Goal: Find specific page/section: Find specific page/section

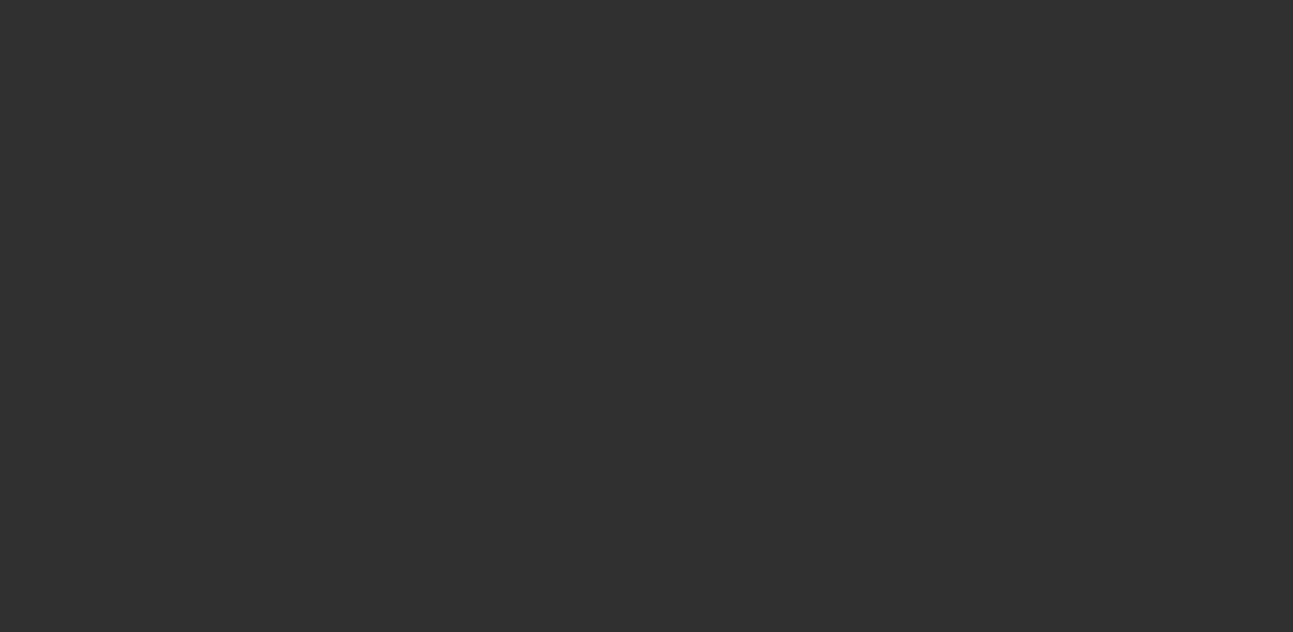
select select "10"
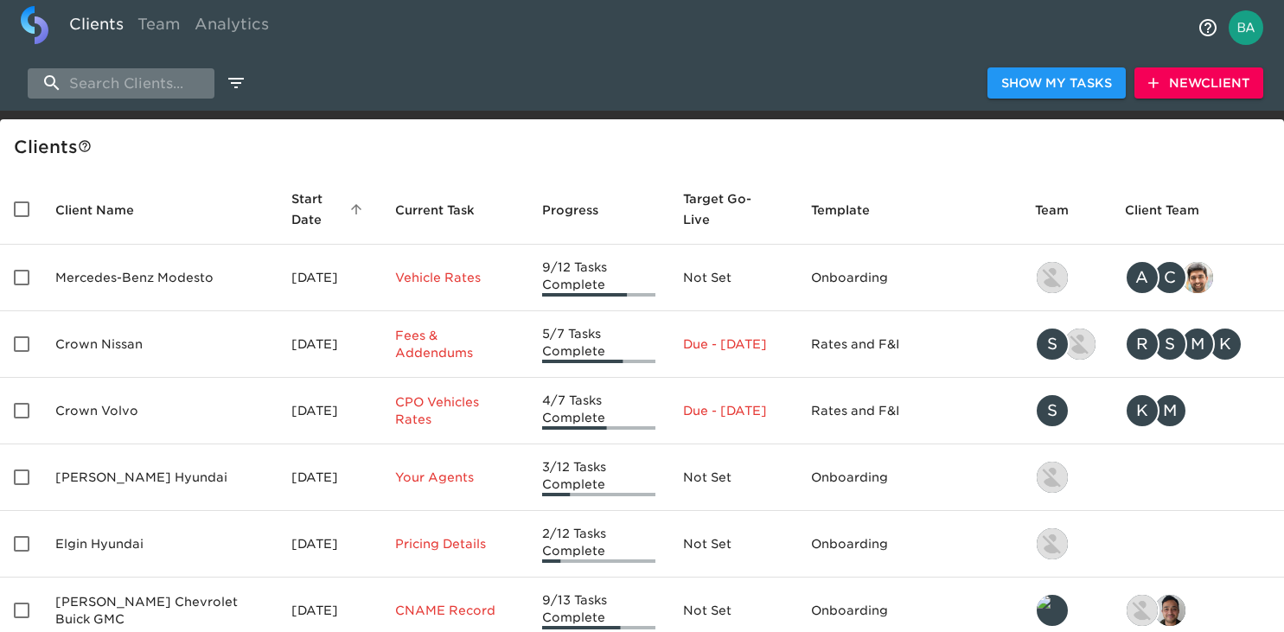
click at [120, 85] on input "search" at bounding box center [121, 83] width 187 height 30
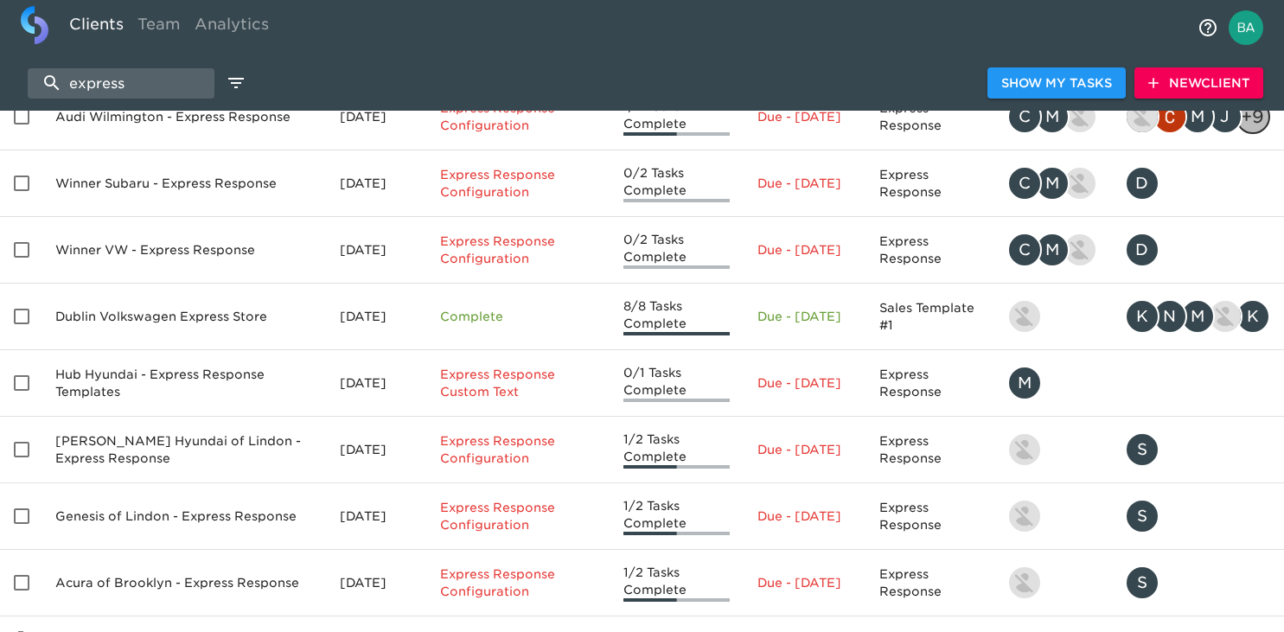
scroll to position [379, 0]
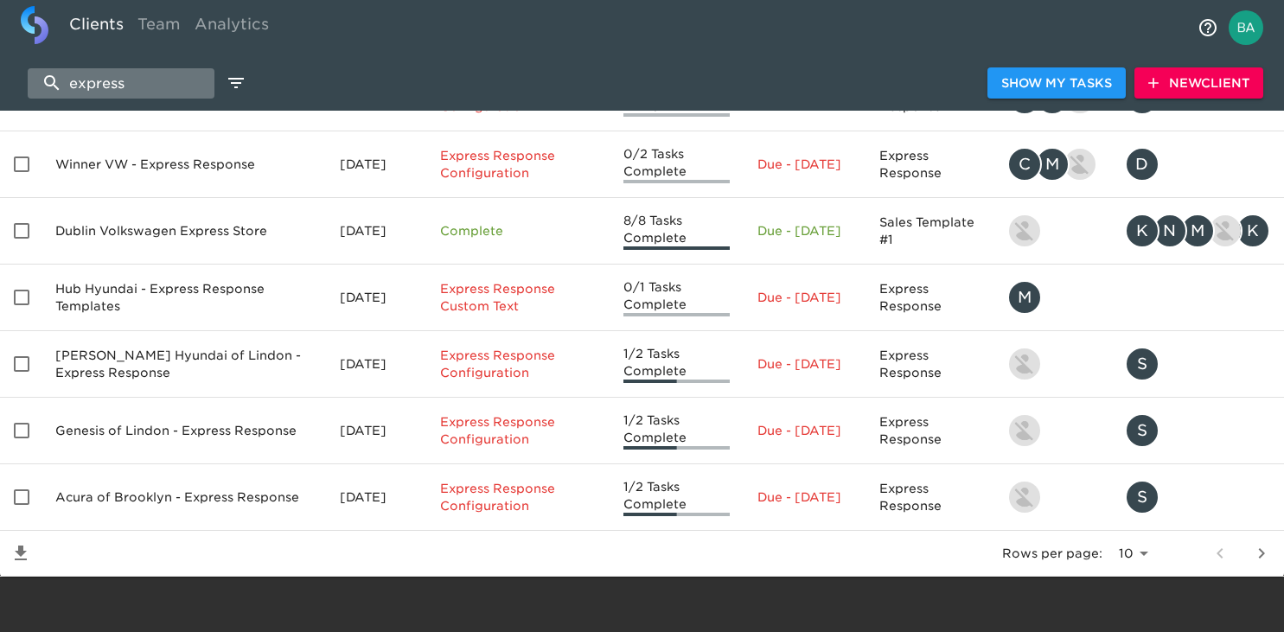
click at [135, 80] on input "express" at bounding box center [121, 83] width 187 height 30
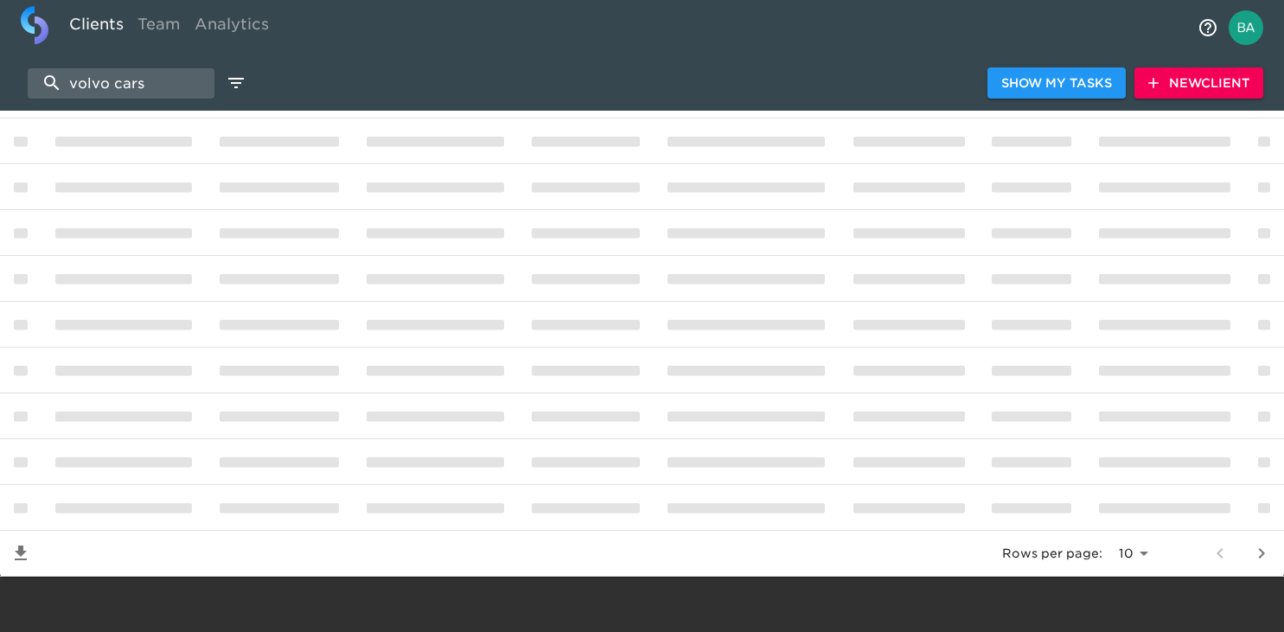
scroll to position [149, 0]
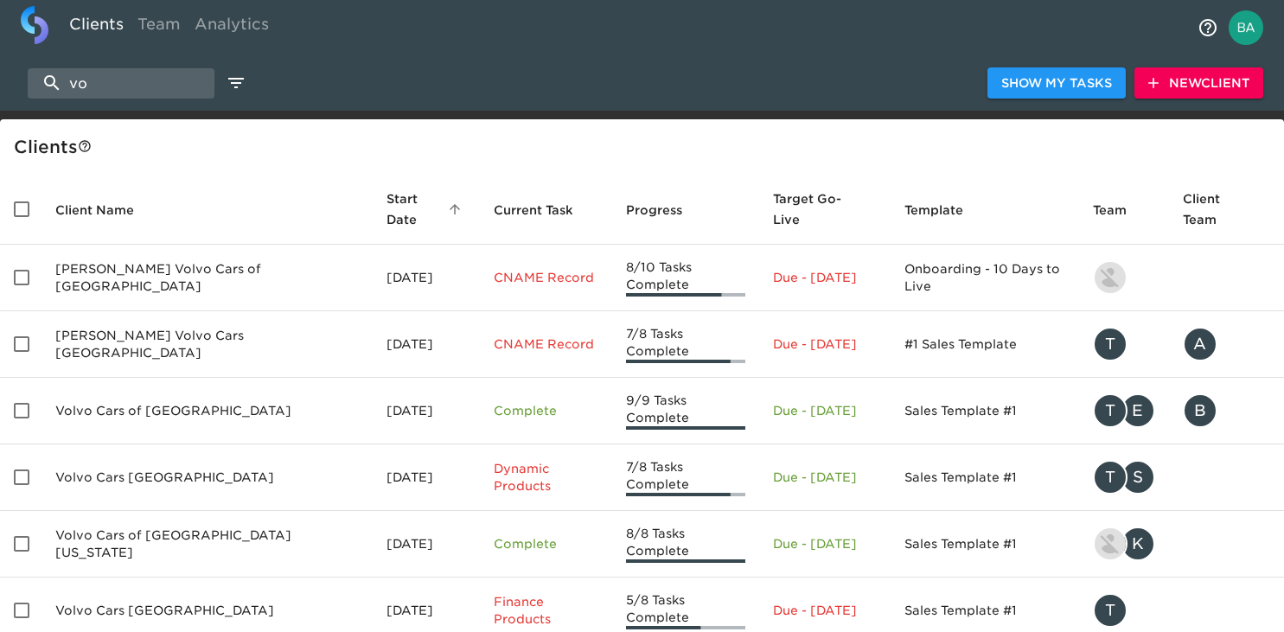
type input "v"
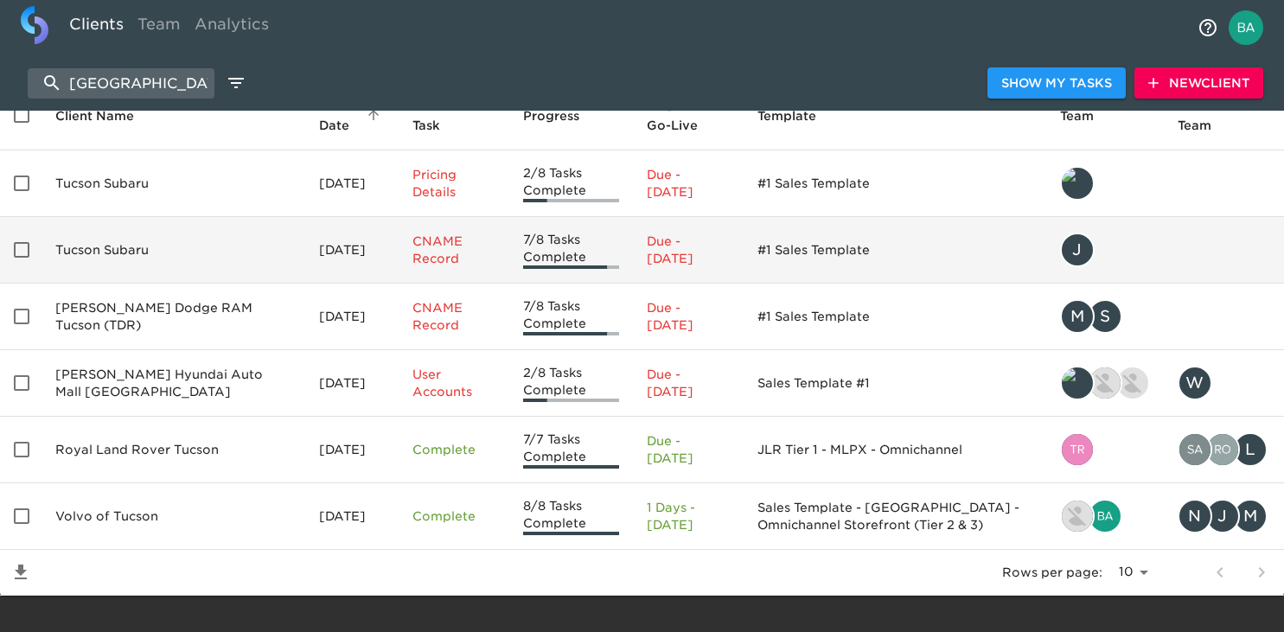
scroll to position [111, 0]
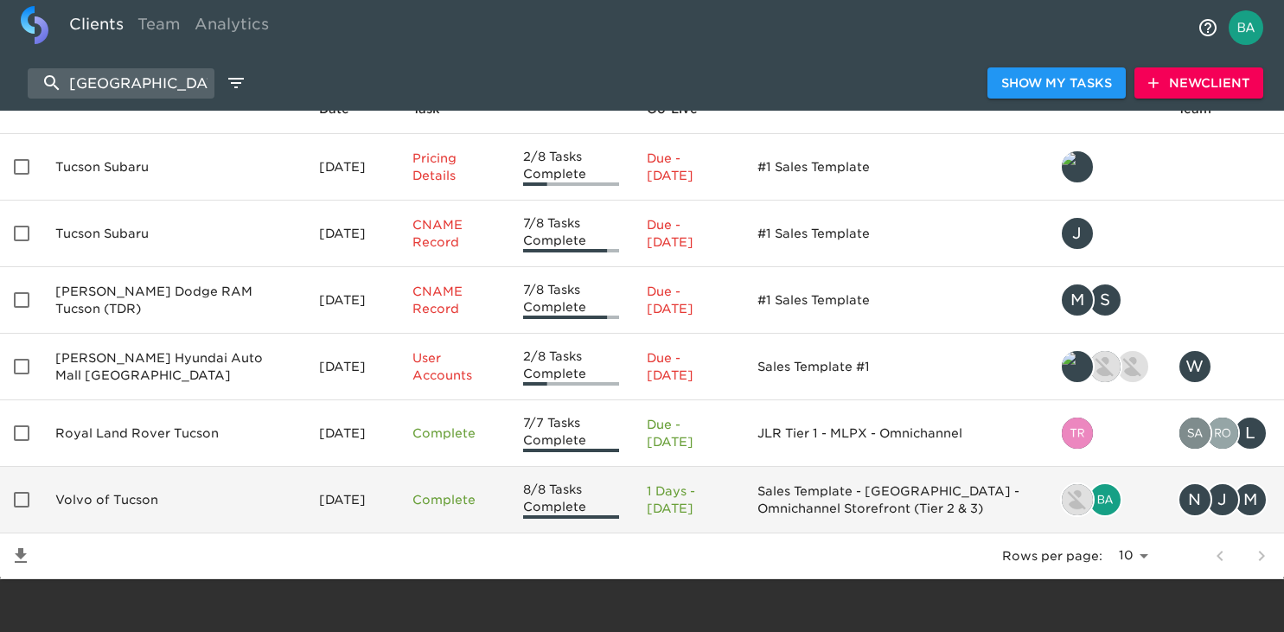
type input "tucson"
click at [121, 497] on td "Volvo of Tucson" at bounding box center [173, 500] width 264 height 67
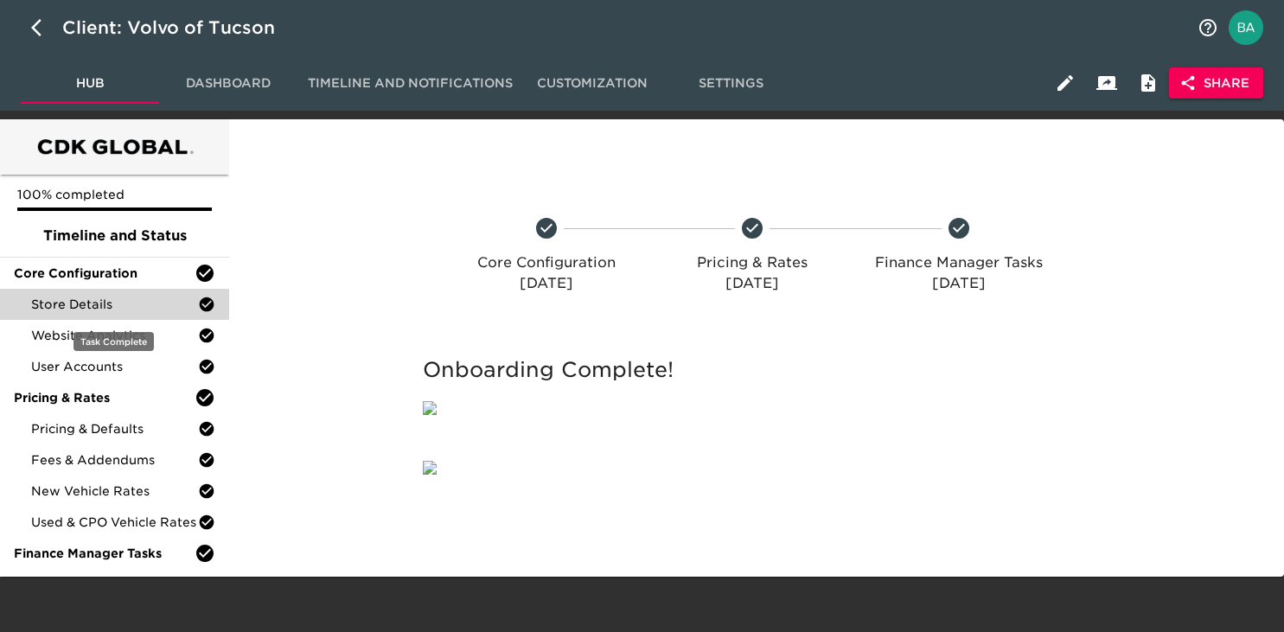
click at [118, 300] on span "Store Details" at bounding box center [114, 304] width 167 height 17
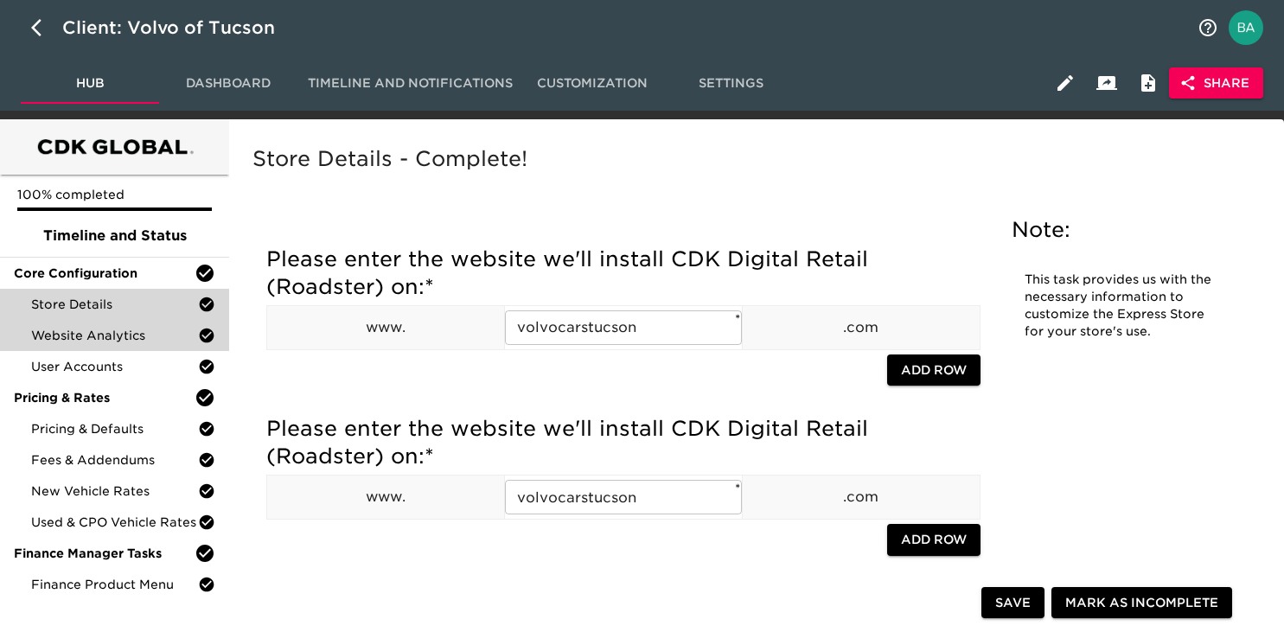
click at [105, 336] on span "Website Analytics" at bounding box center [114, 335] width 167 height 17
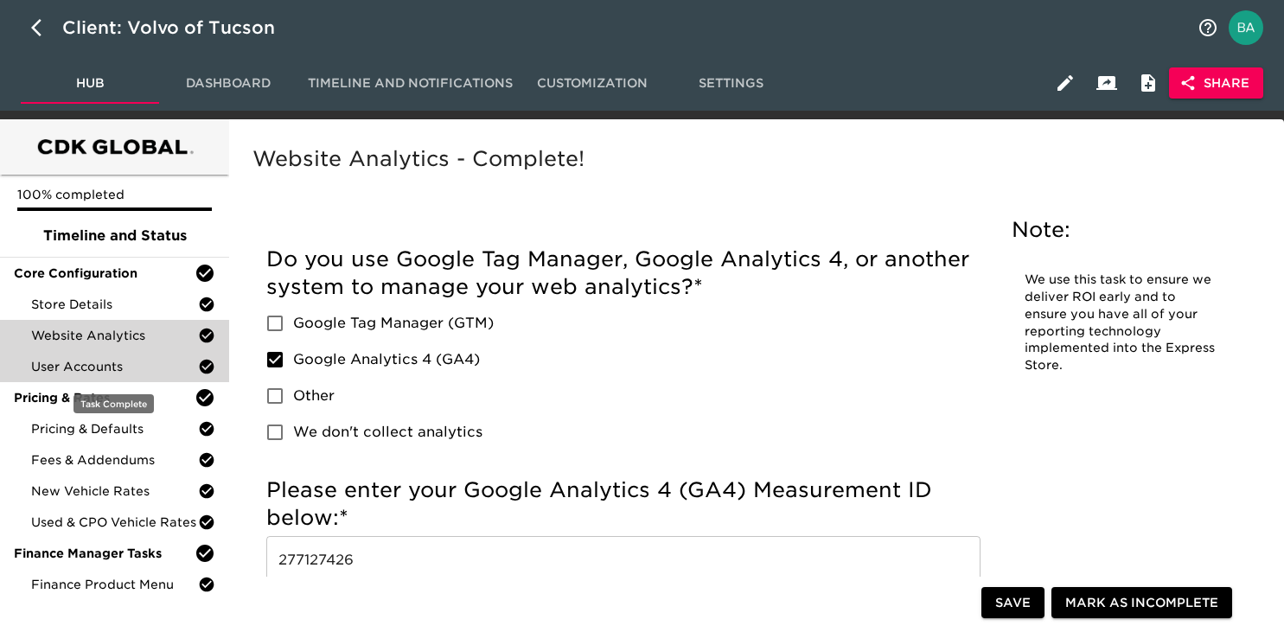
click at [143, 366] on span "User Accounts" at bounding box center [114, 366] width 167 height 17
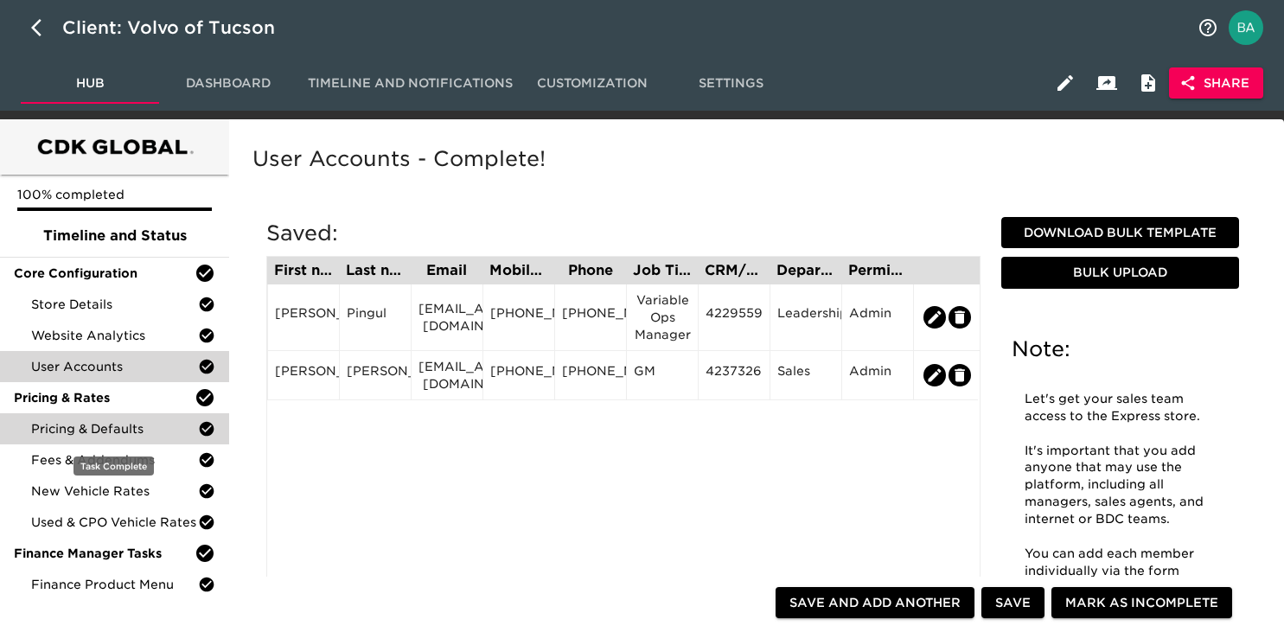
click at [58, 435] on span "Pricing & Defaults" at bounding box center [114, 428] width 167 height 17
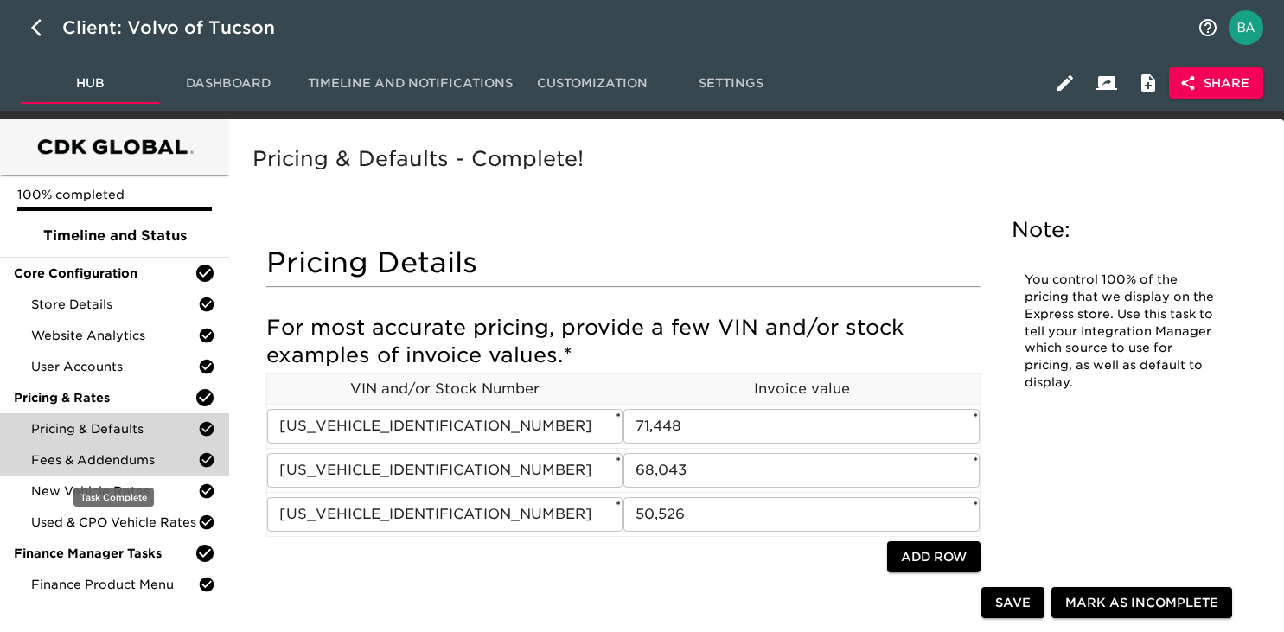
click at [96, 464] on span "Fees & Addendums" at bounding box center [114, 459] width 167 height 17
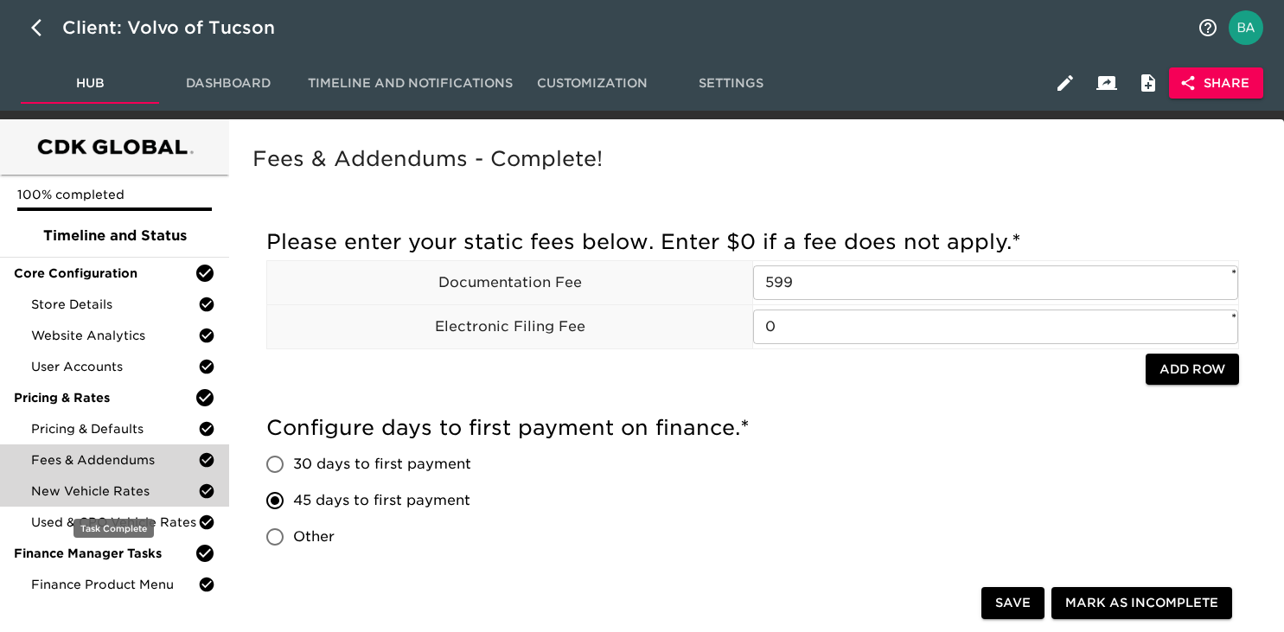
click at [128, 497] on span "New Vehicle Rates" at bounding box center [114, 490] width 167 height 17
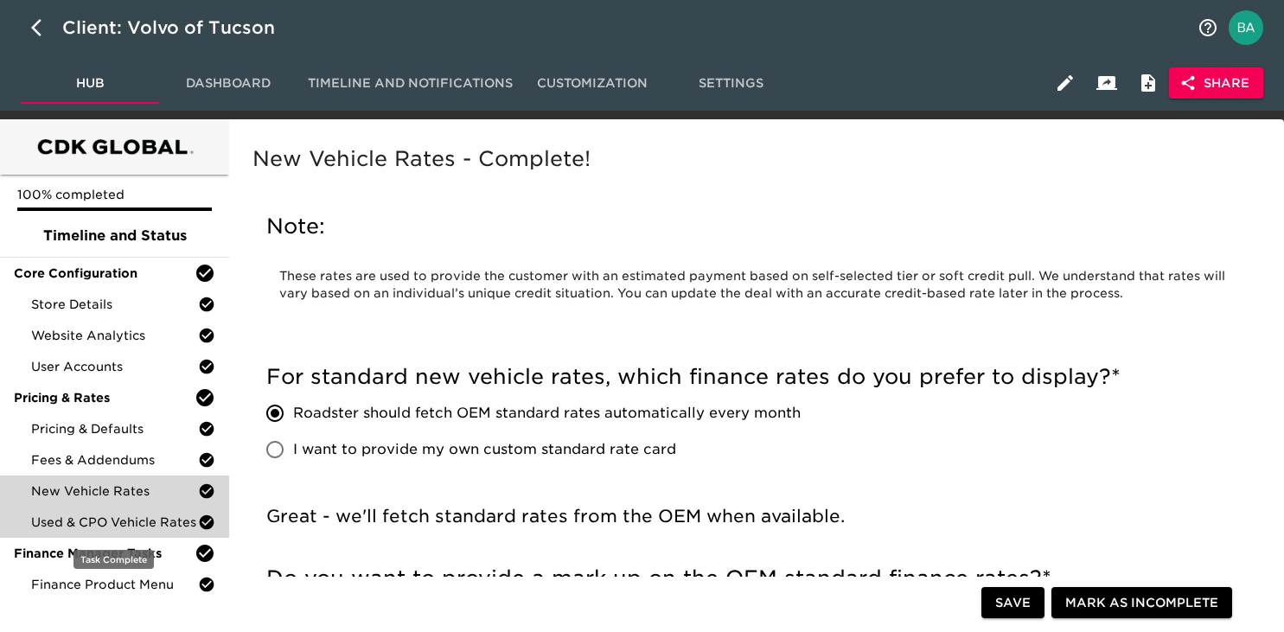
click at [109, 529] on span "Used & CPO Vehicle Rates" at bounding box center [114, 521] width 167 height 17
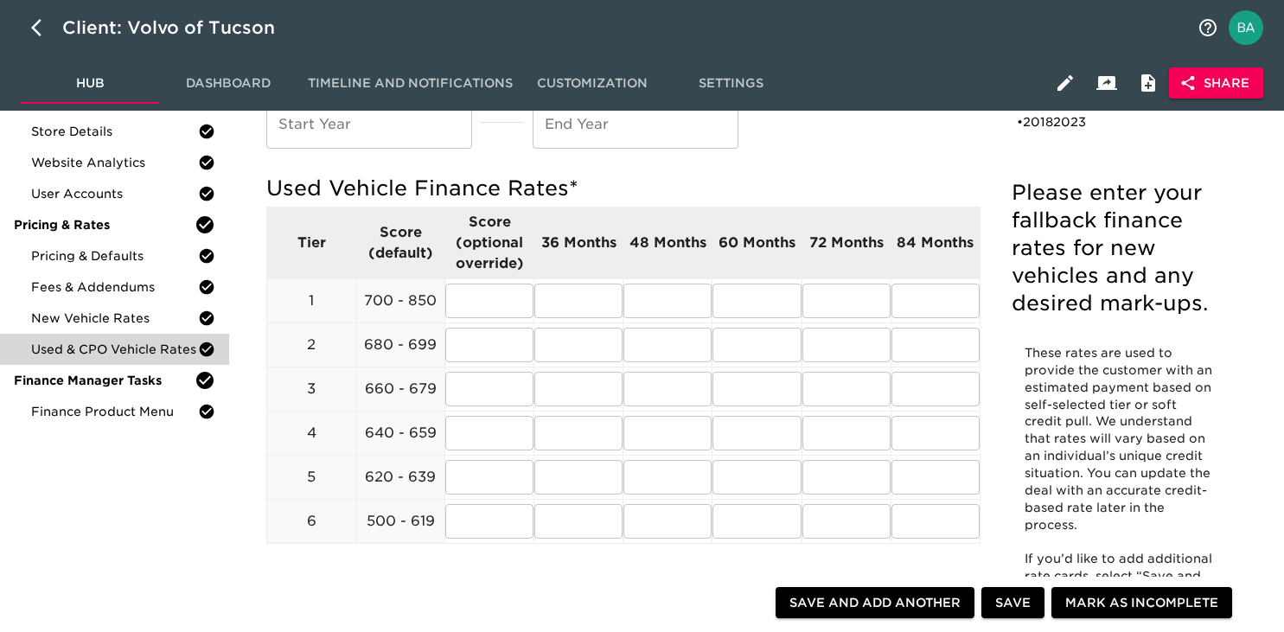
scroll to position [182, 0]
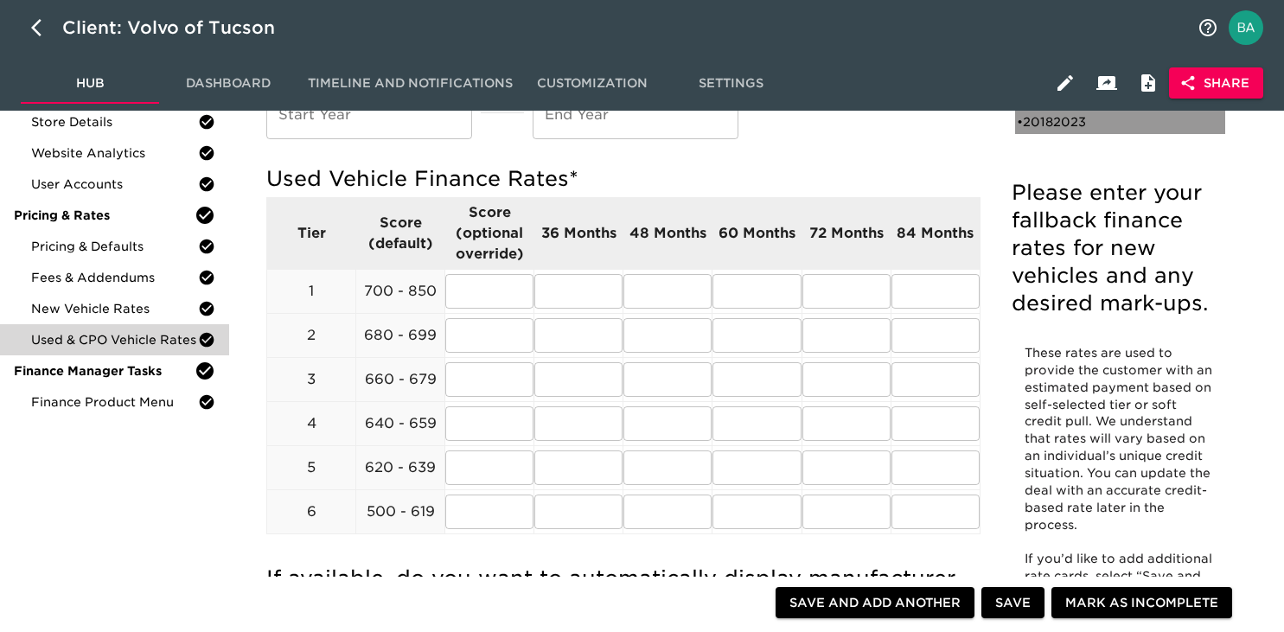
click at [1076, 131] on div "• 20182023" at bounding box center [1120, 122] width 210 height 24
type input "2018"
type input "2023"
radio input "true"
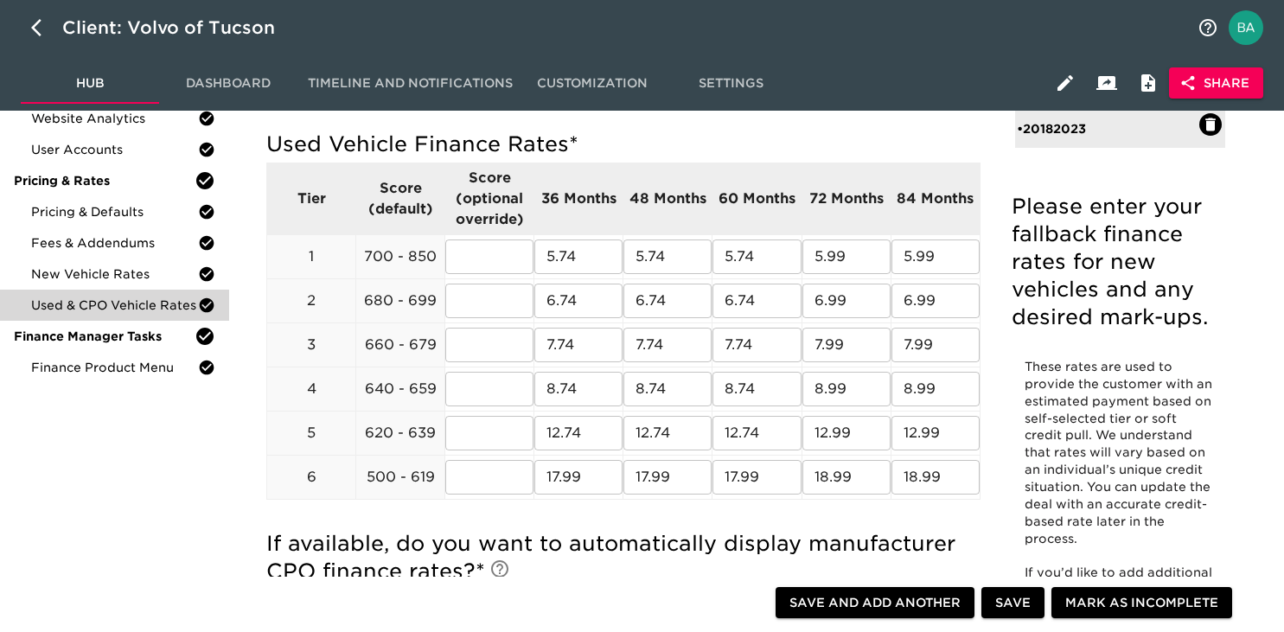
scroll to position [0, 0]
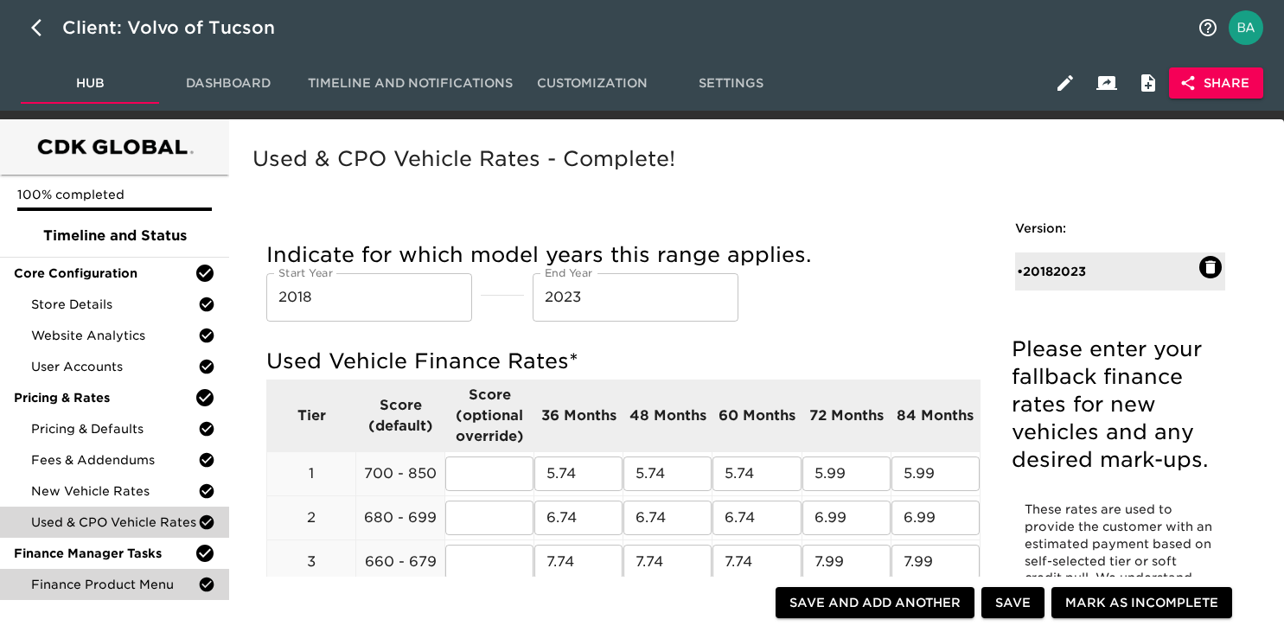
click at [126, 599] on div "Finance Product Menu" at bounding box center [114, 584] width 229 height 31
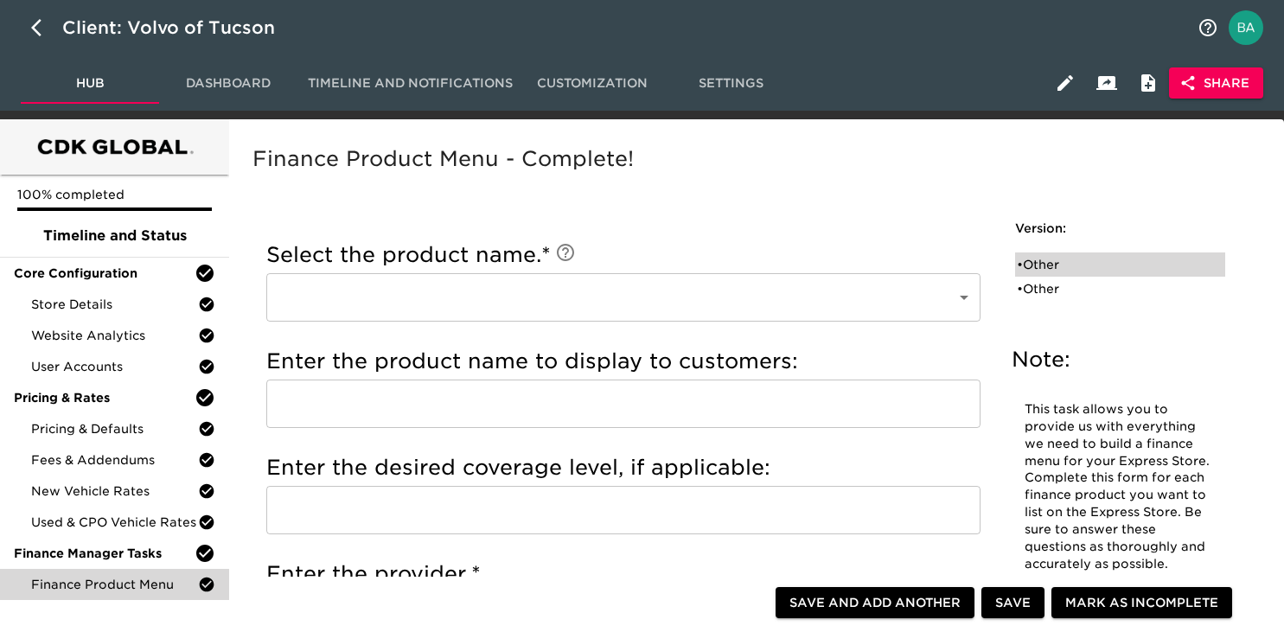
click at [1049, 258] on div "• Other" at bounding box center [1108, 264] width 182 height 17
type input "Other"
type input "JM&A"
radio input "true"
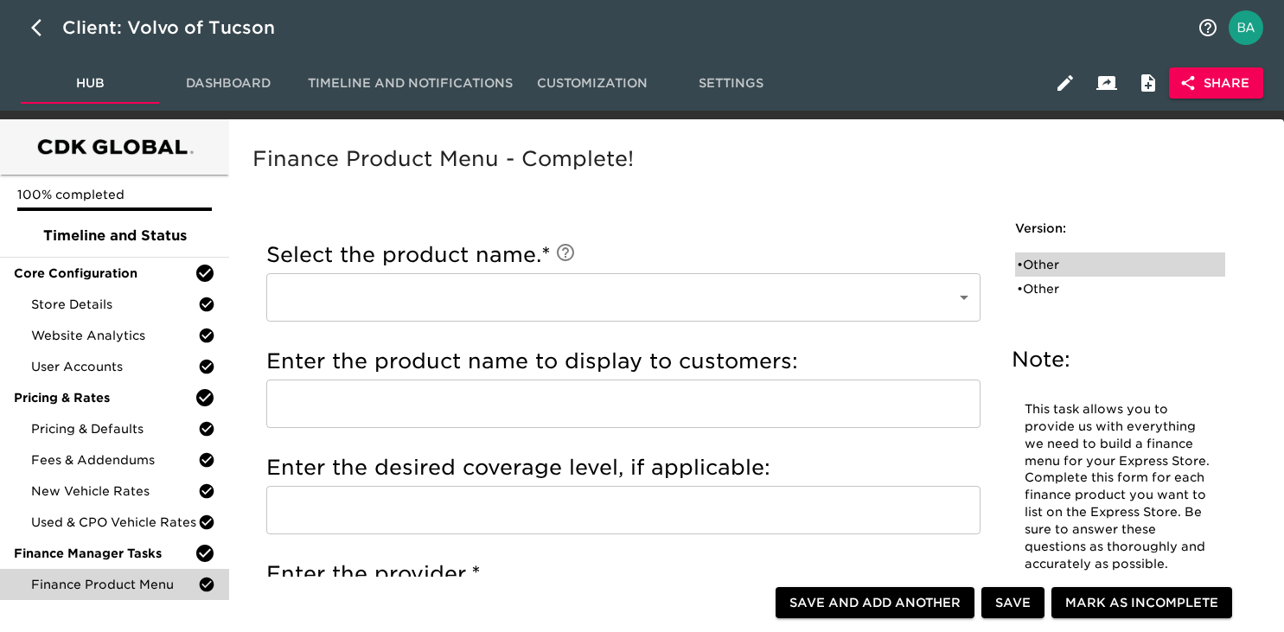
radio input "true"
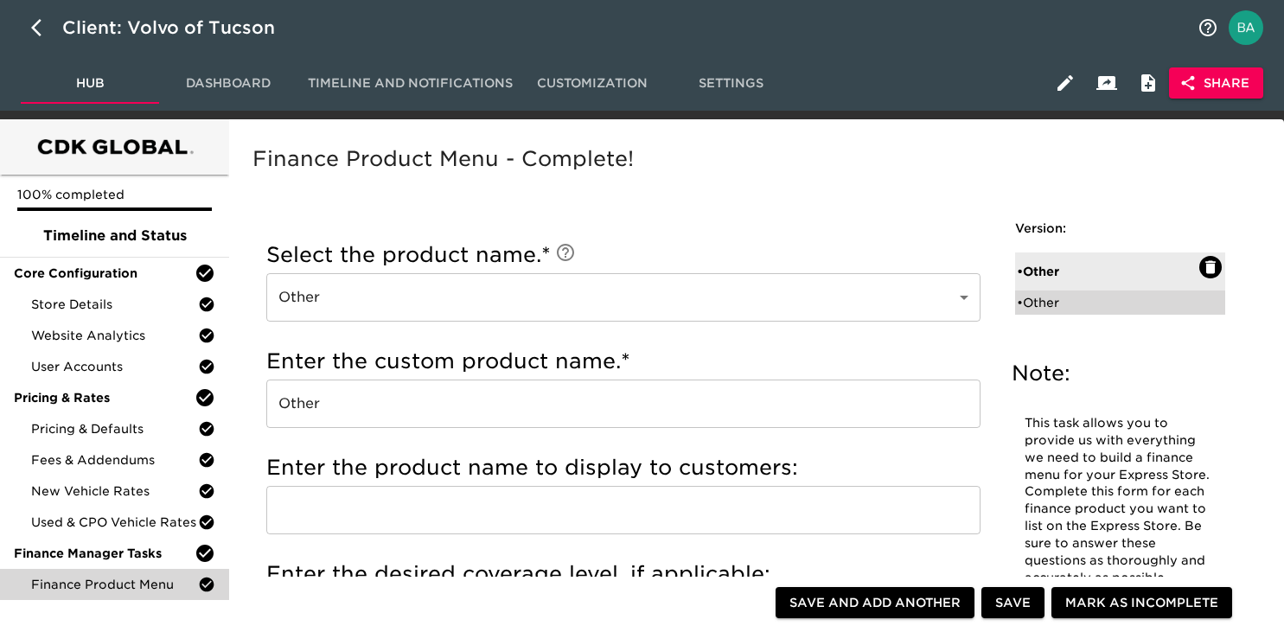
click at [1036, 304] on div "• Other" at bounding box center [1108, 302] width 182 height 17
radio input "true"
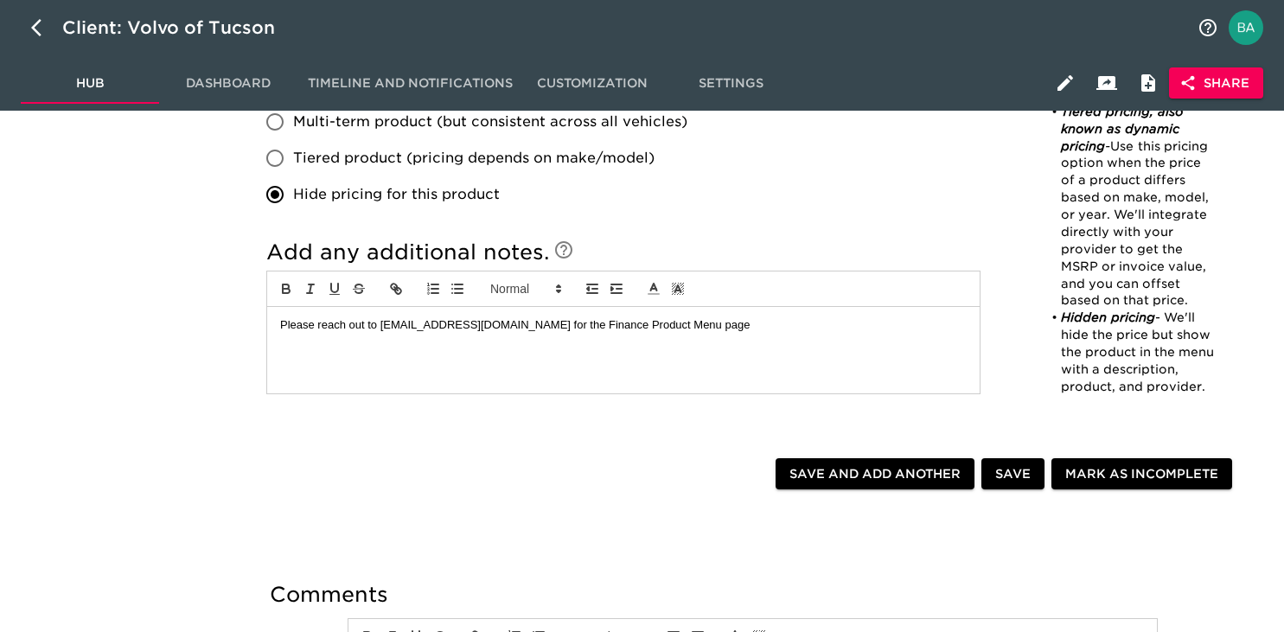
scroll to position [1055, 0]
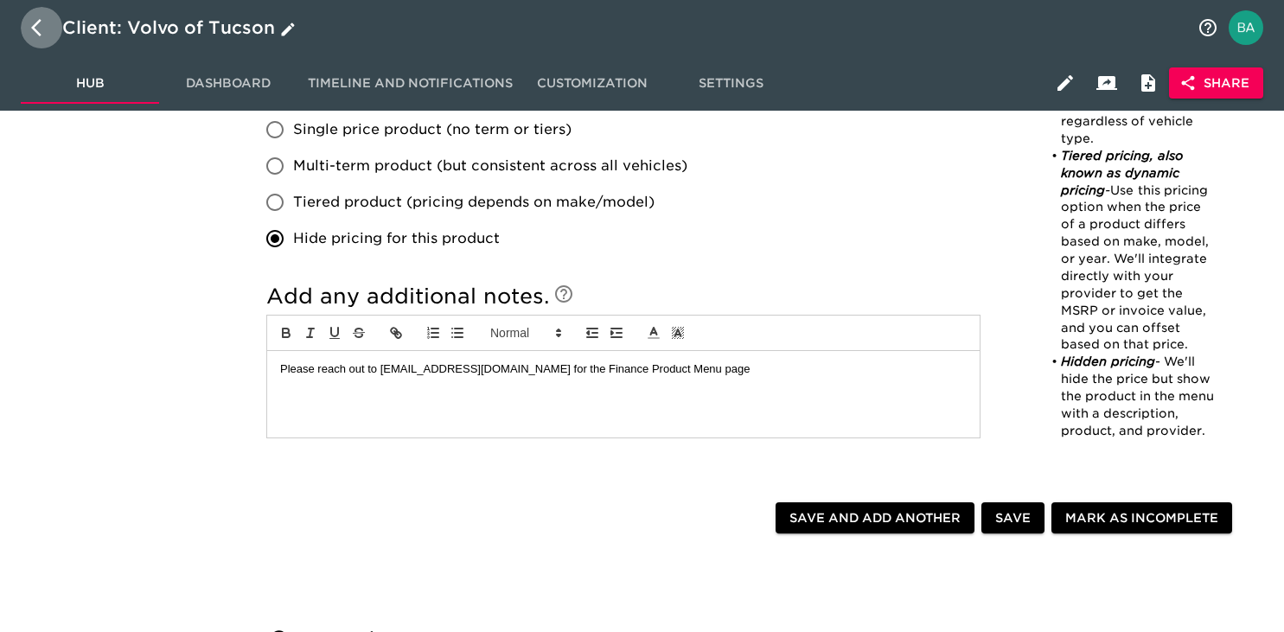
click at [38, 35] on icon "button" at bounding box center [36, 27] width 10 height 17
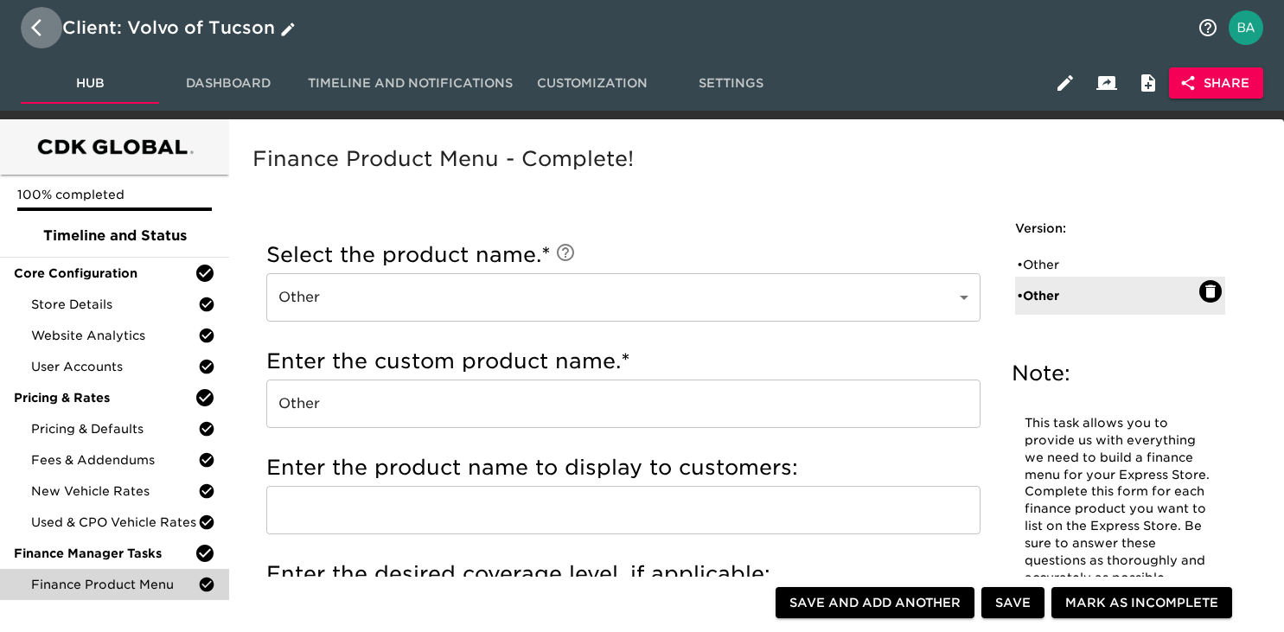
select select "10"
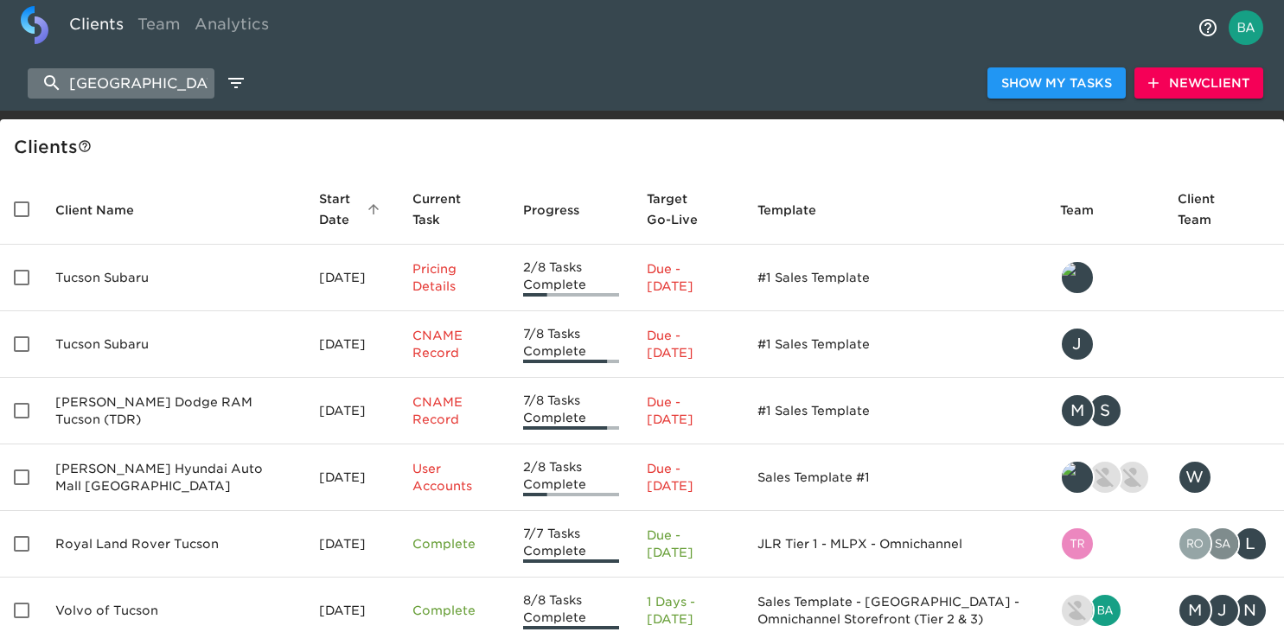
click at [97, 83] on input "tucson" at bounding box center [121, 83] width 187 height 30
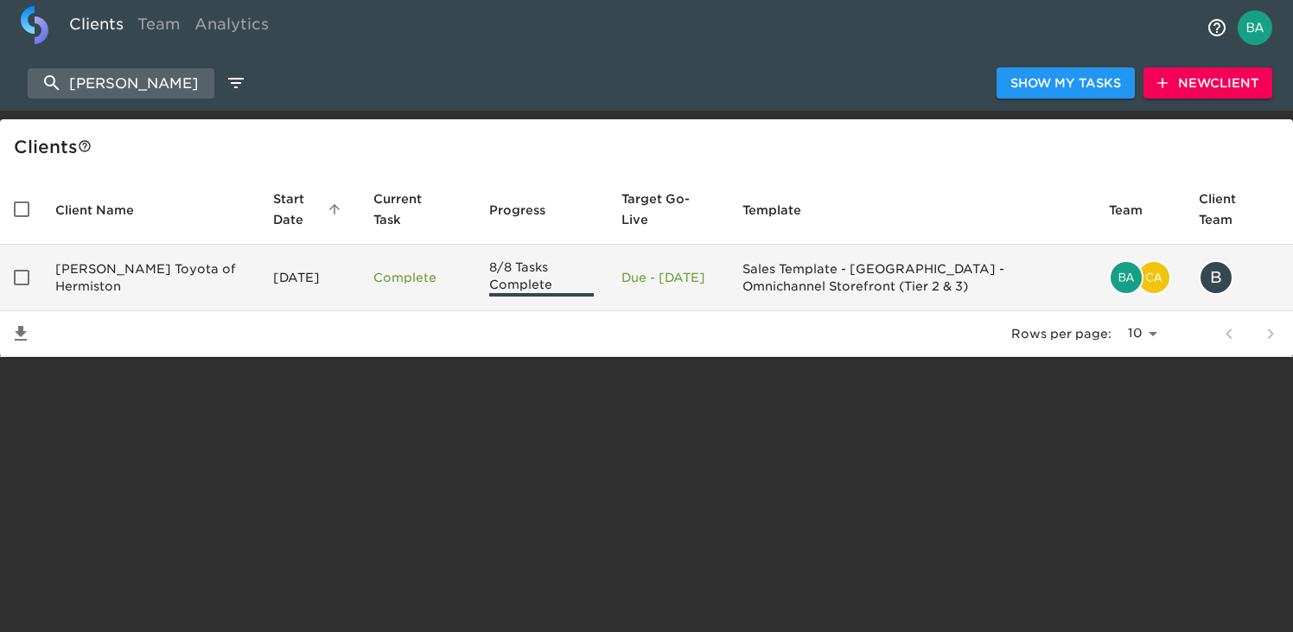
type input "hermis"
click at [100, 279] on td "Rogers Toyota of Hermiston" at bounding box center [150, 278] width 218 height 67
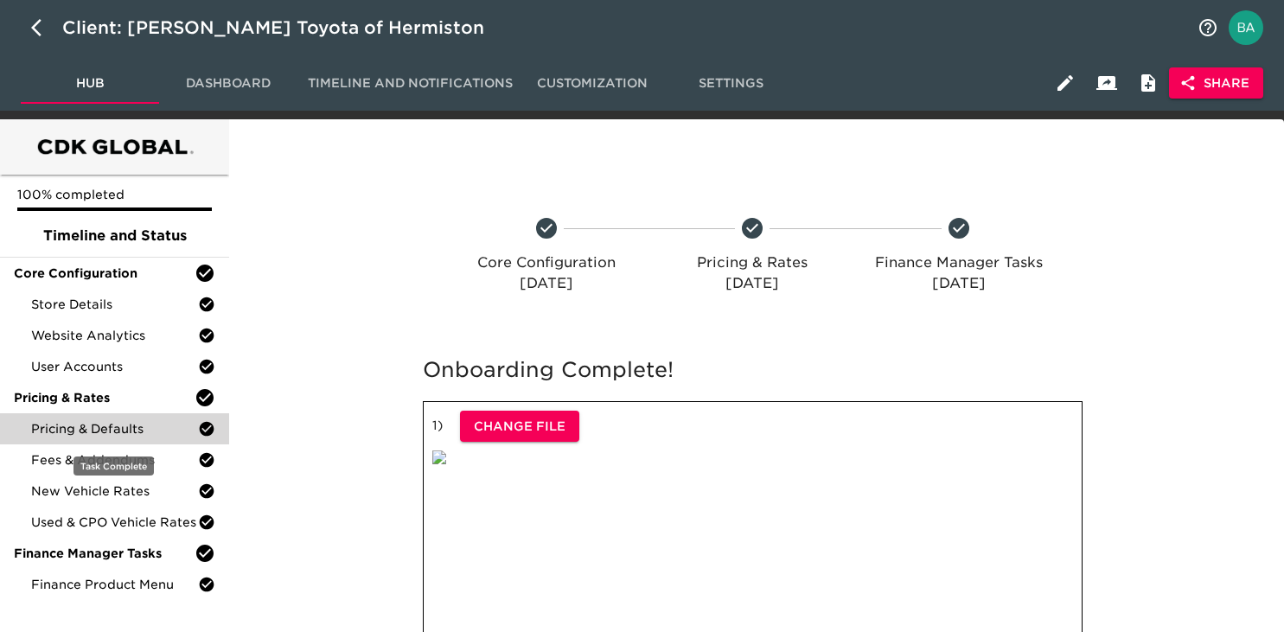
click at [85, 424] on span "Pricing & Defaults" at bounding box center [114, 428] width 167 height 17
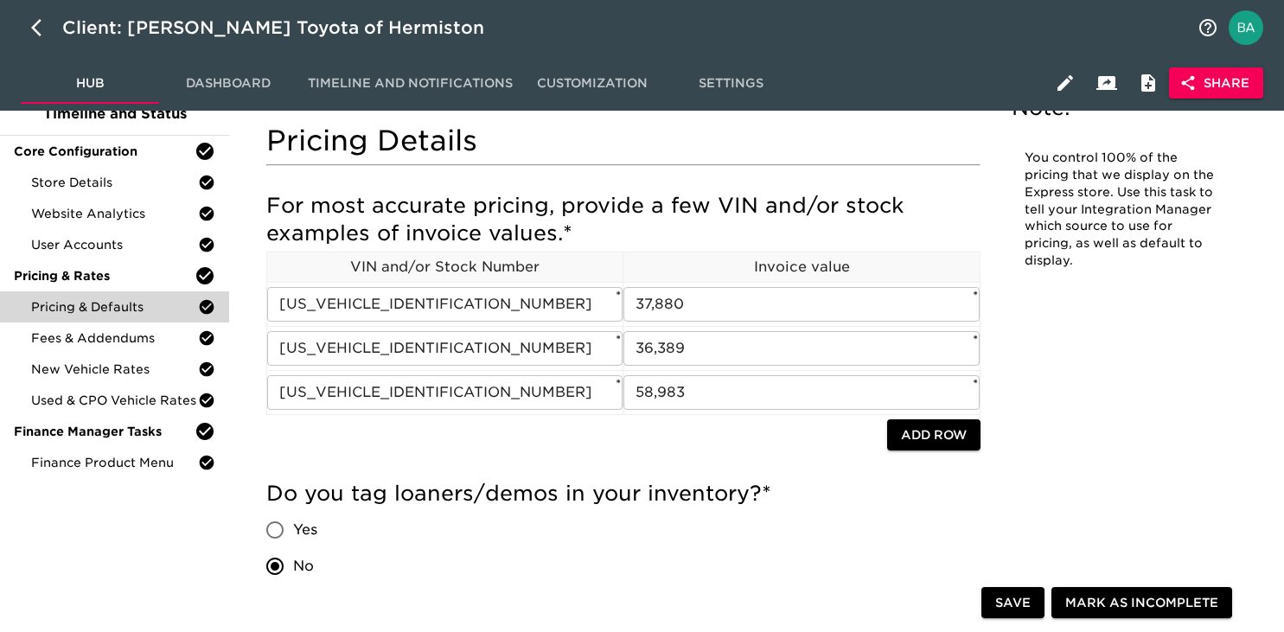
scroll to position [130, 0]
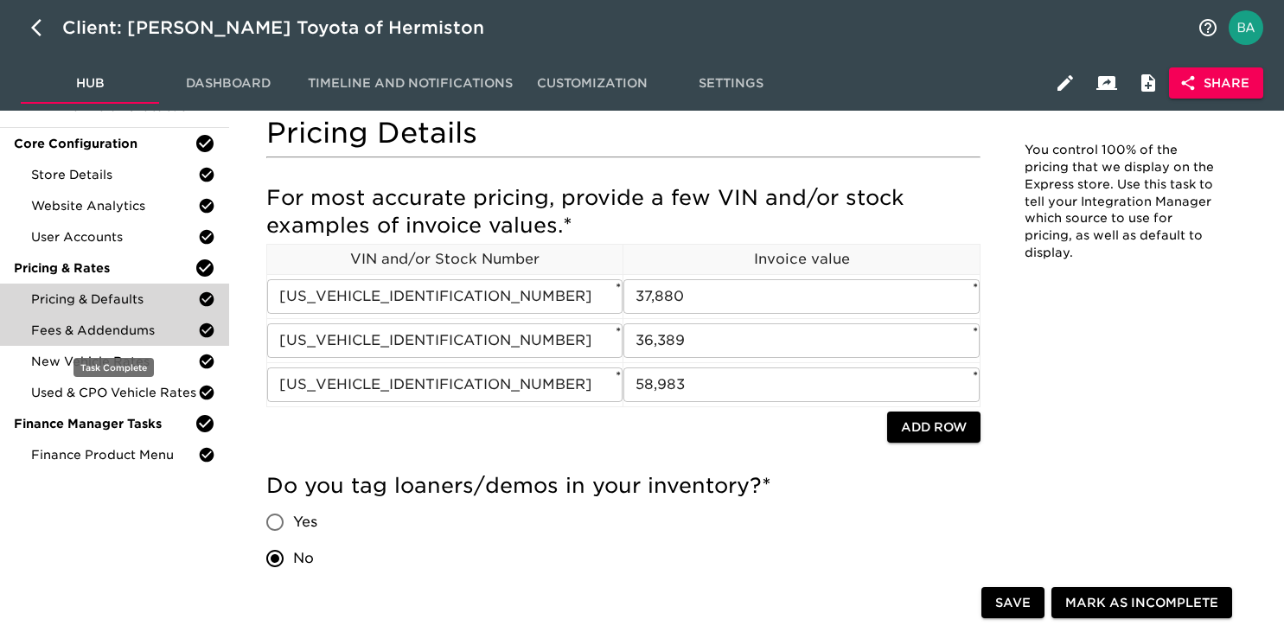
click at [90, 331] on span "Fees & Addendums" at bounding box center [114, 330] width 167 height 17
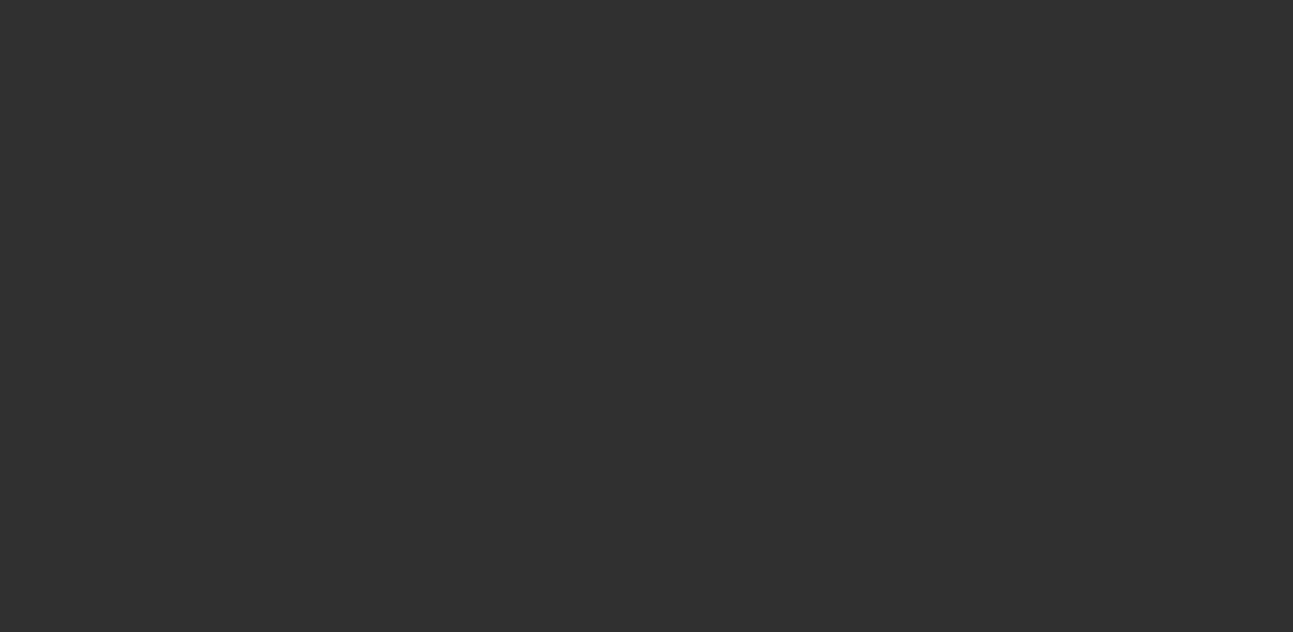
select select "10"
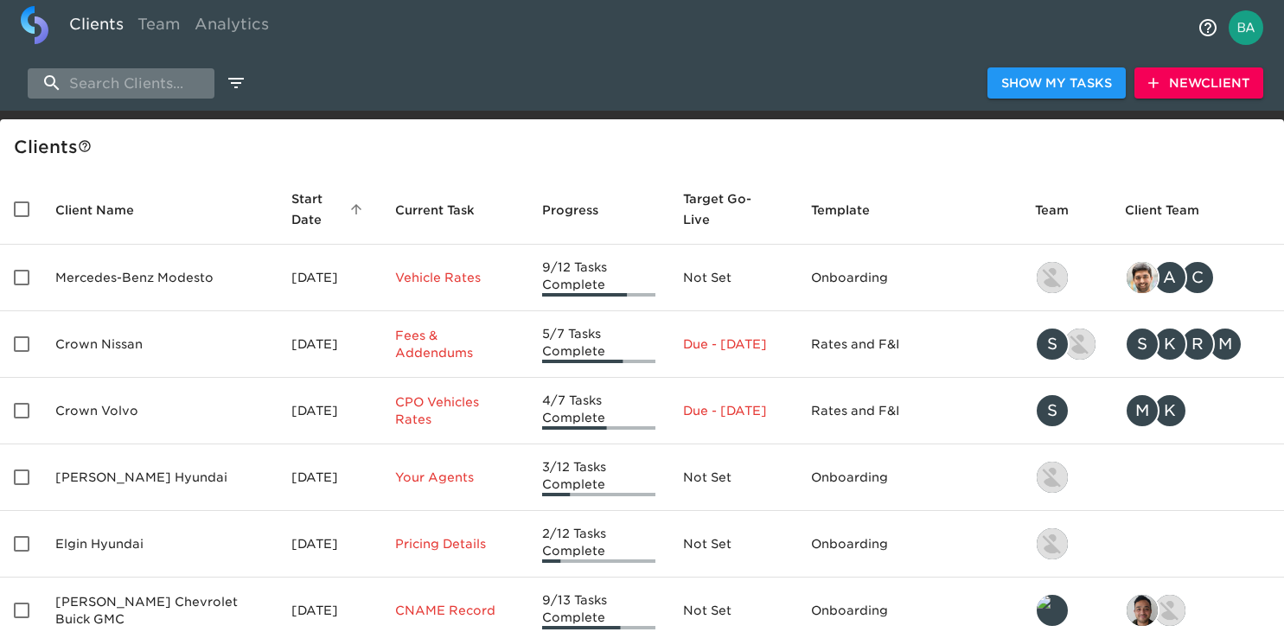
click at [72, 94] on input "search" at bounding box center [121, 83] width 187 height 30
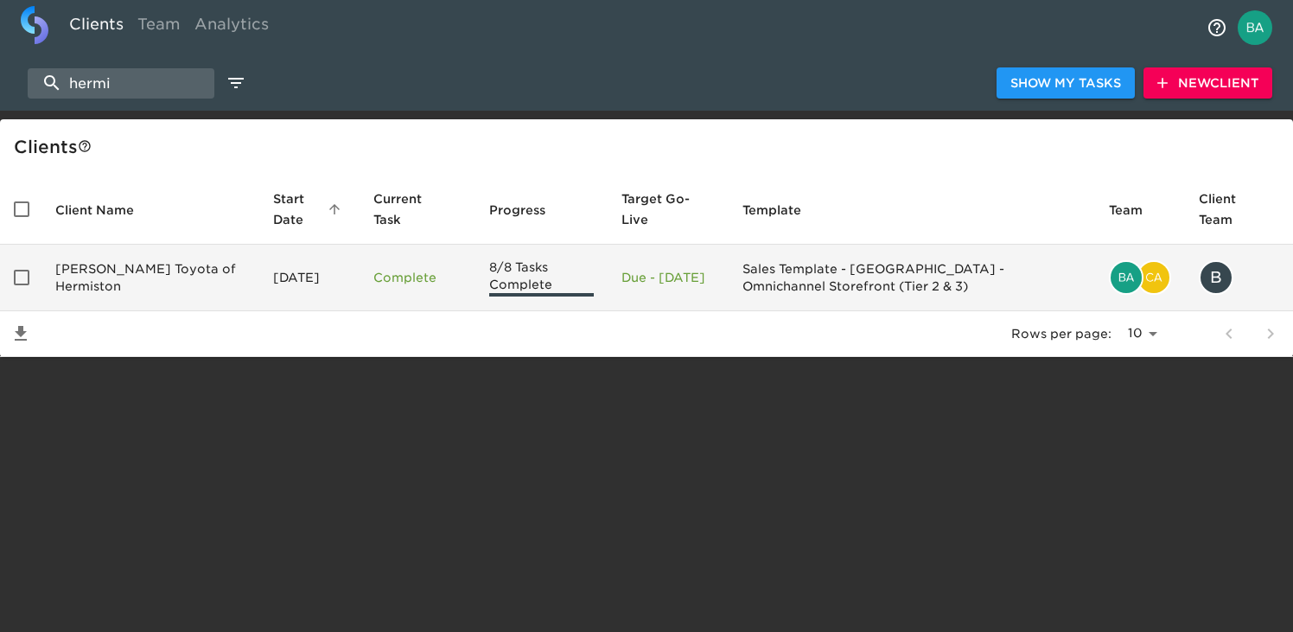
type input "hermi"
click at [97, 278] on td "Rogers Toyota of Hermiston" at bounding box center [150, 278] width 218 height 67
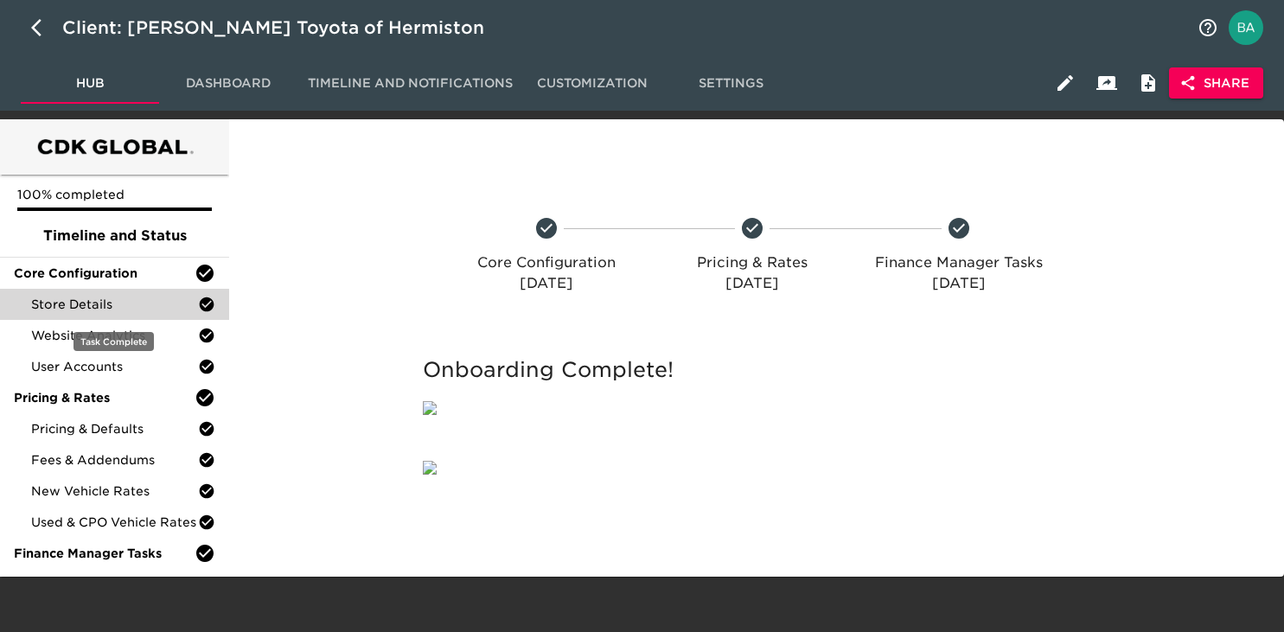
click at [99, 305] on span "Store Details" at bounding box center [114, 304] width 167 height 17
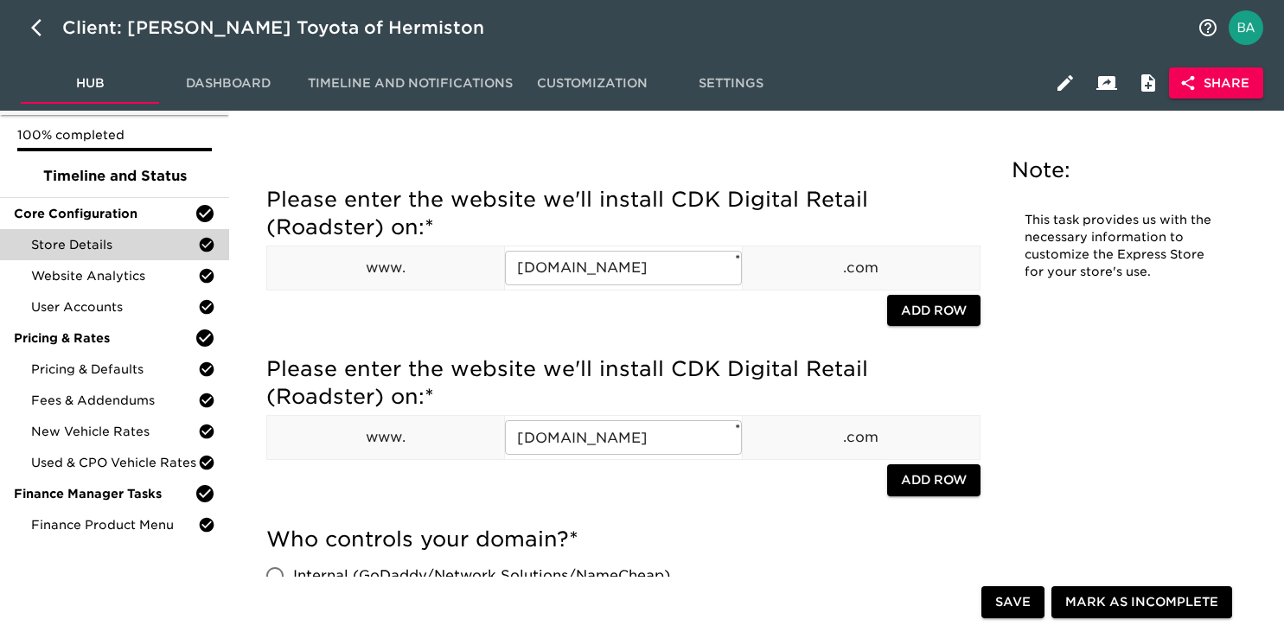
scroll to position [45, 0]
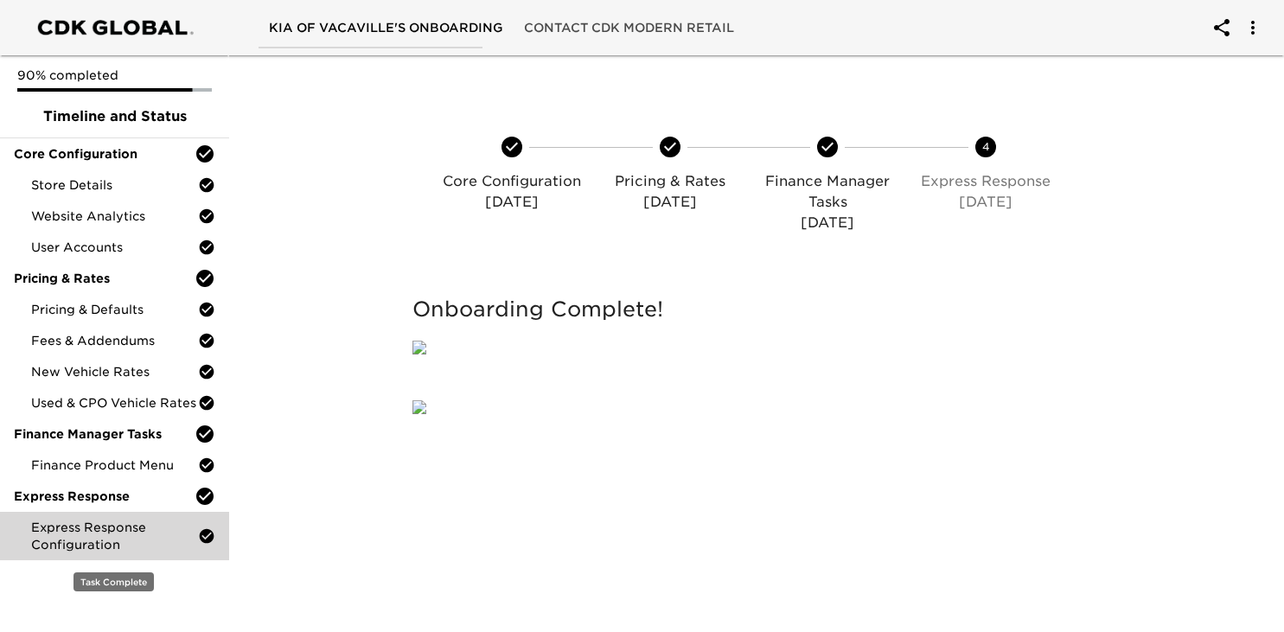
click at [101, 531] on span "Express Response Configuration" at bounding box center [114, 536] width 167 height 35
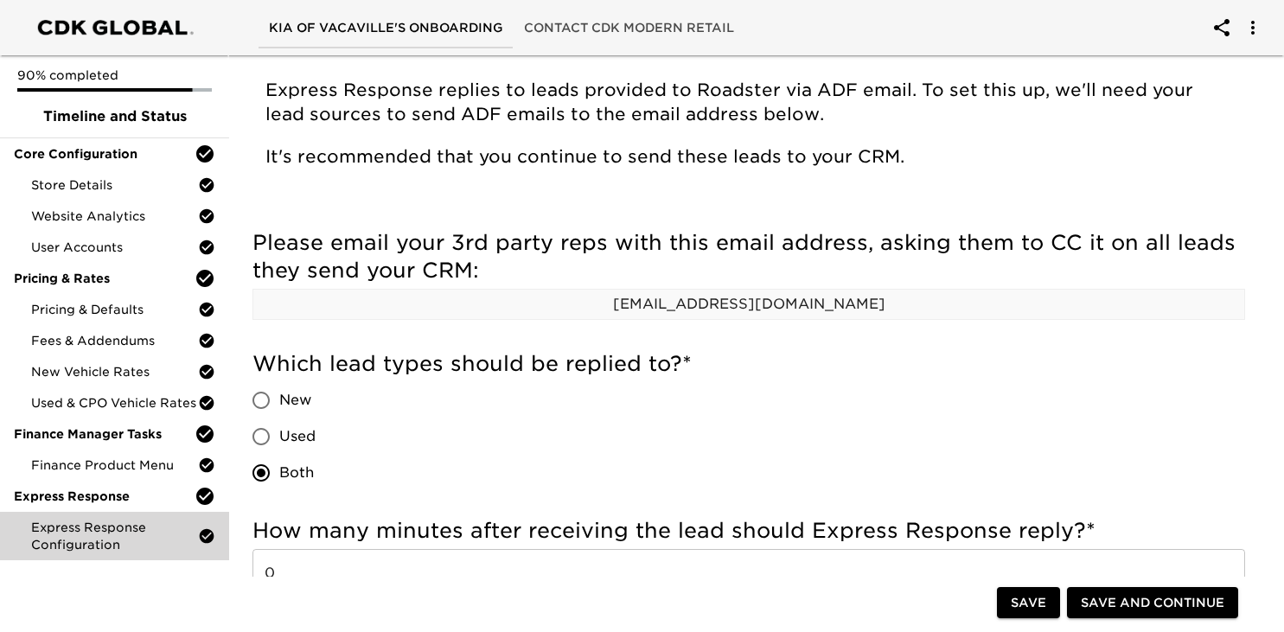
scroll to position [118, 0]
